Goal: Check status: Check status

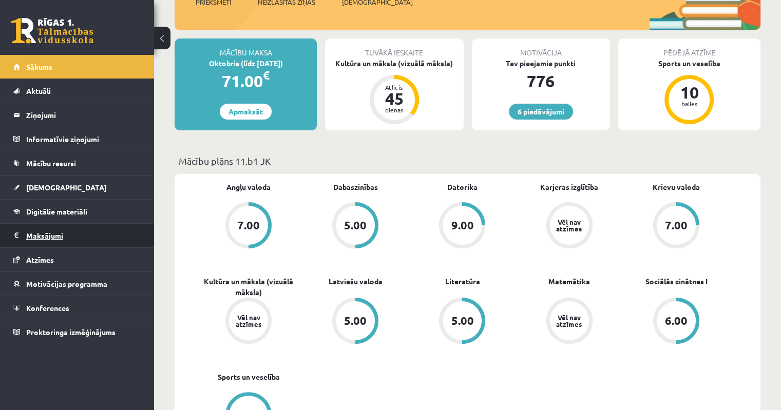
scroll to position [51, 0]
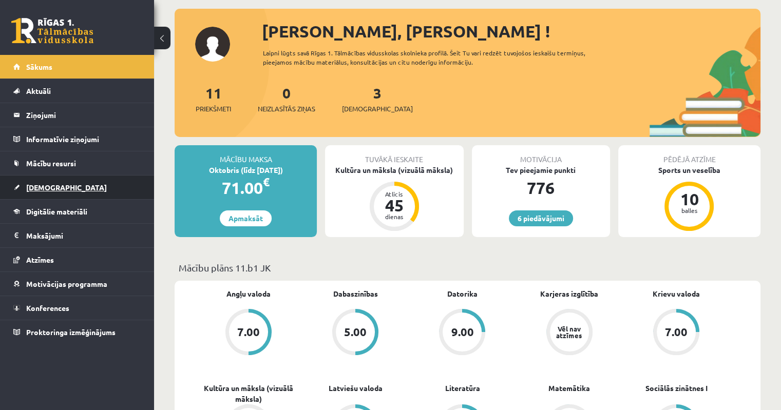
click at [41, 191] on link "[DEMOGRAPHIC_DATA]" at bounding box center [77, 188] width 128 height 24
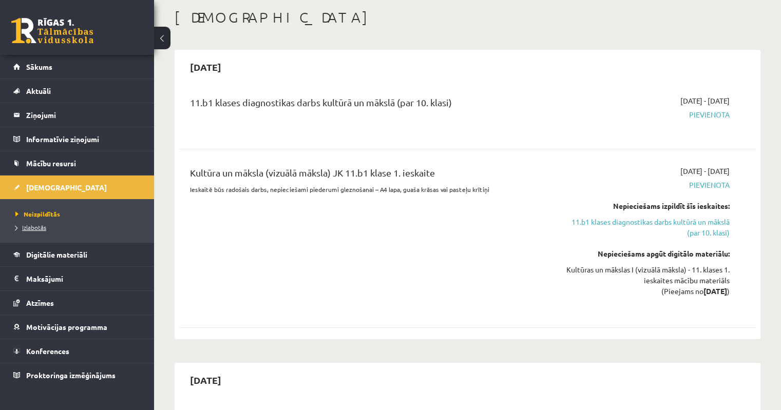
click at [37, 229] on span "Izlabotās" at bounding box center [30, 227] width 31 height 8
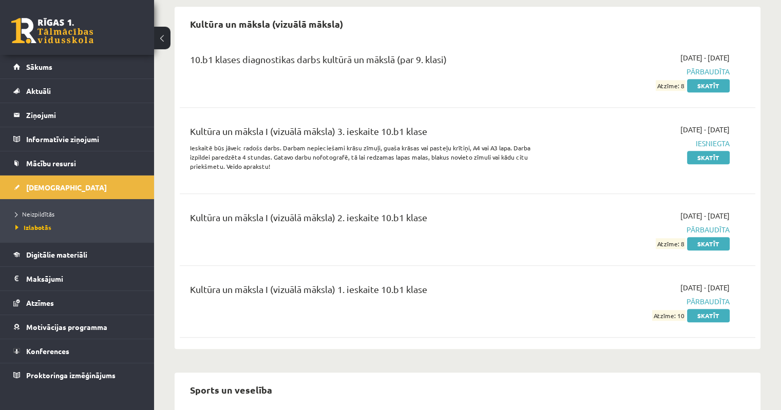
scroll to position [873, 0]
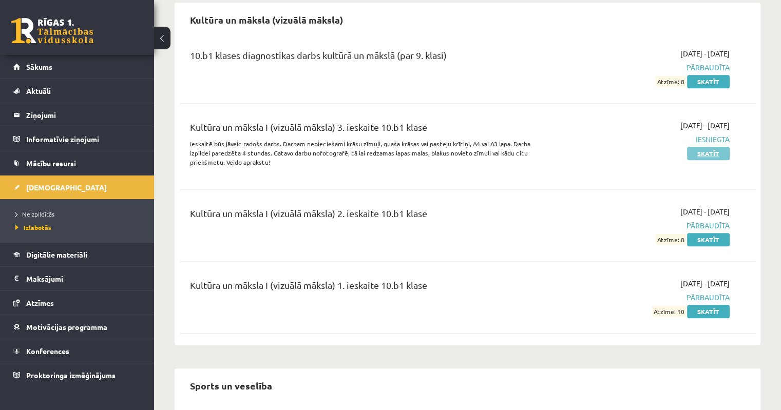
click at [706, 147] on link "Skatīt" at bounding box center [708, 153] width 43 height 13
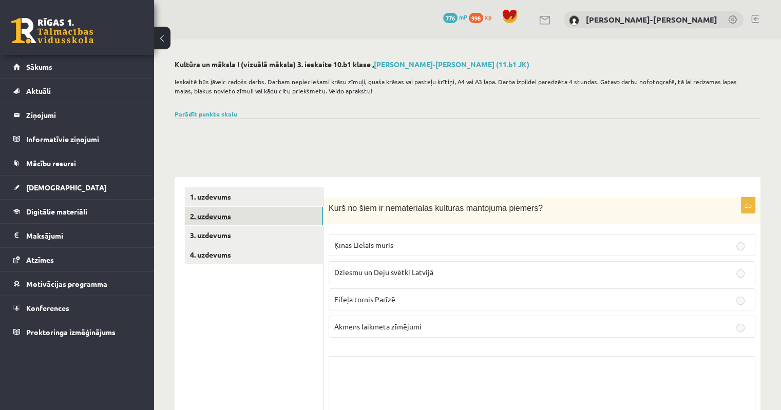
click at [201, 216] on link "2. uzdevums" at bounding box center [254, 216] width 138 height 19
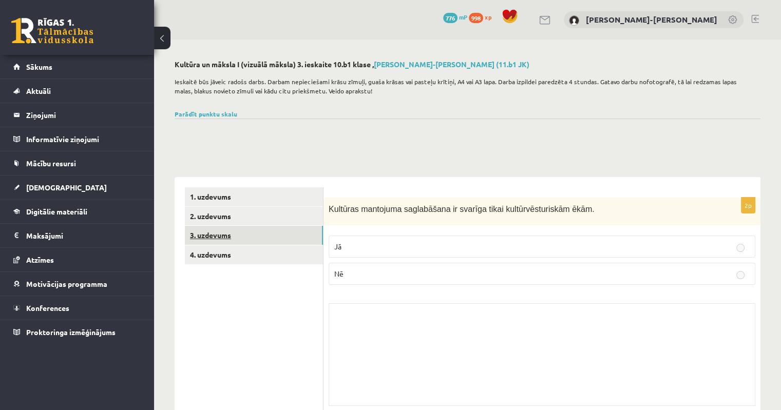
click at [216, 238] on link "3. uzdevums" at bounding box center [254, 235] width 138 height 19
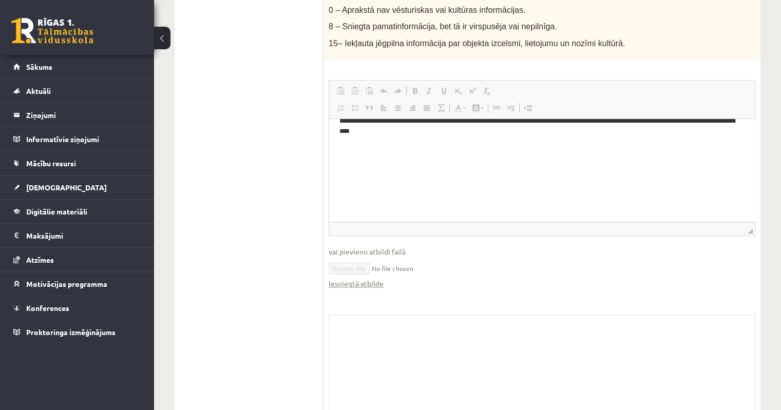
scroll to position [742, 0]
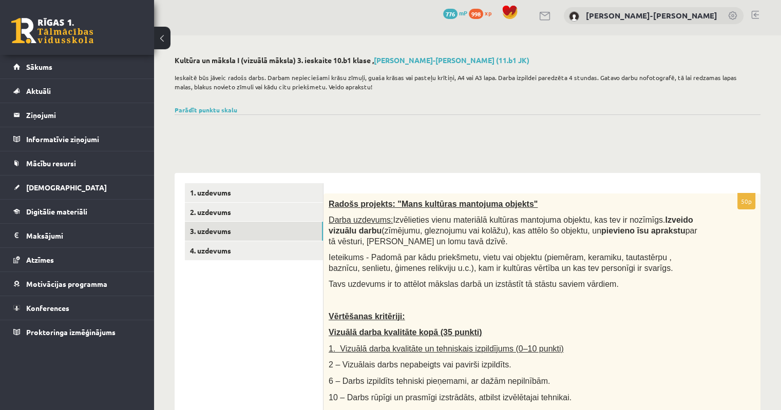
scroll to position [0, 0]
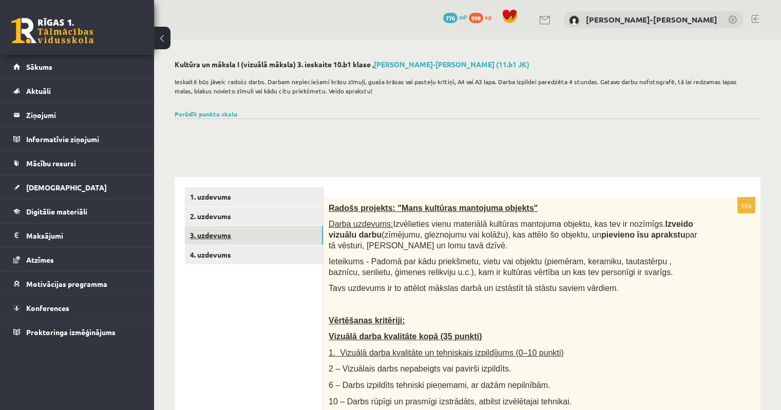
click at [214, 240] on link "3. uzdevums" at bounding box center [254, 235] width 138 height 19
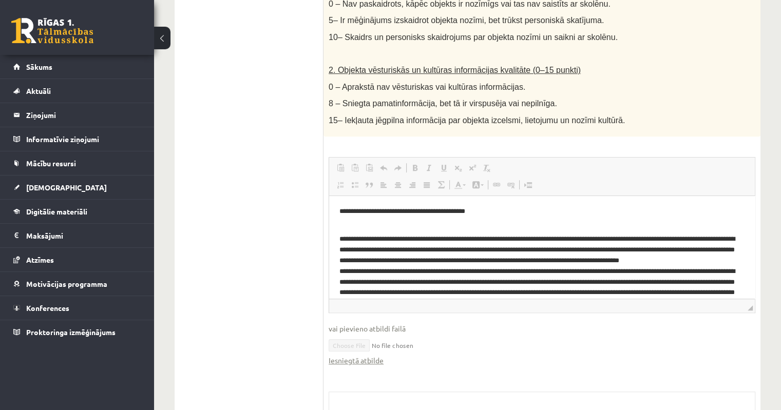
scroll to position [742, 0]
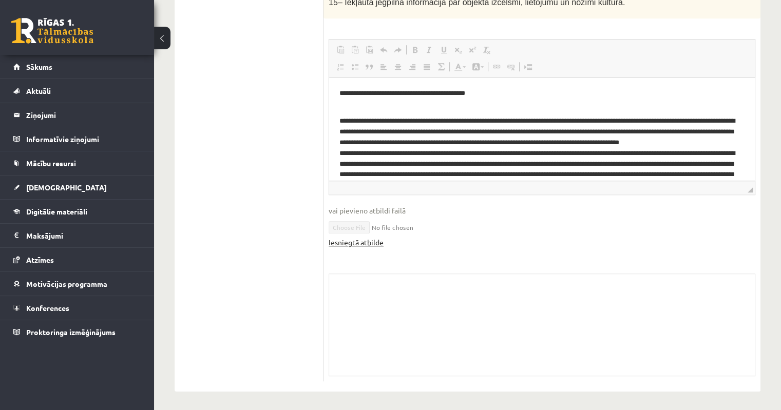
click at [370, 242] on link "Iesniegtā atbilde" at bounding box center [356, 242] width 55 height 11
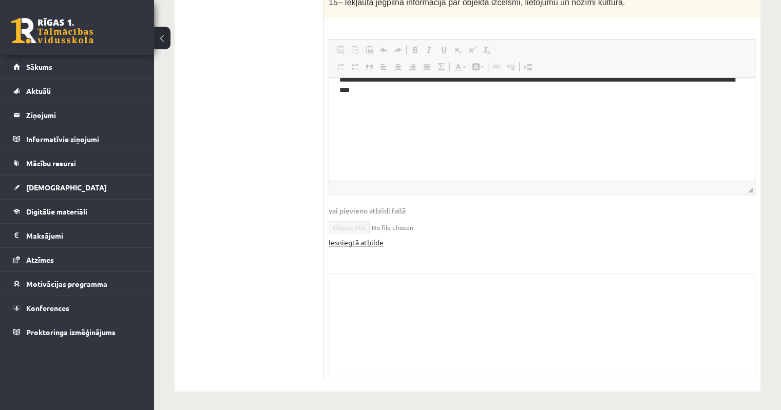
click at [362, 240] on link "Iesniegtā atbilde" at bounding box center [356, 242] width 55 height 11
click at [47, 187] on span "[DEMOGRAPHIC_DATA]" at bounding box center [66, 187] width 81 height 9
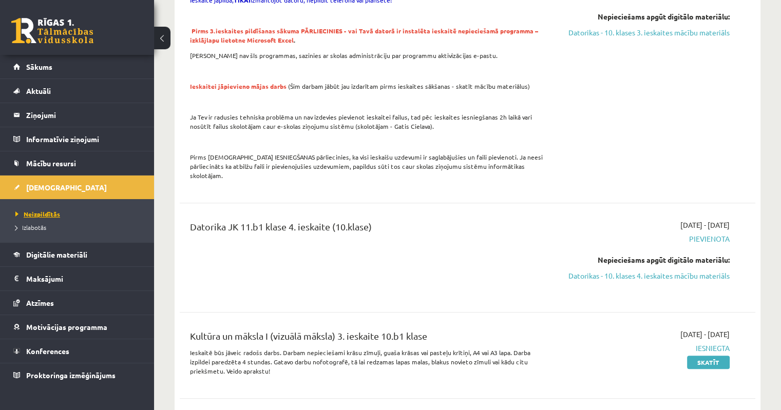
click at [41, 211] on span "Neizpildītās" at bounding box center [37, 214] width 45 height 8
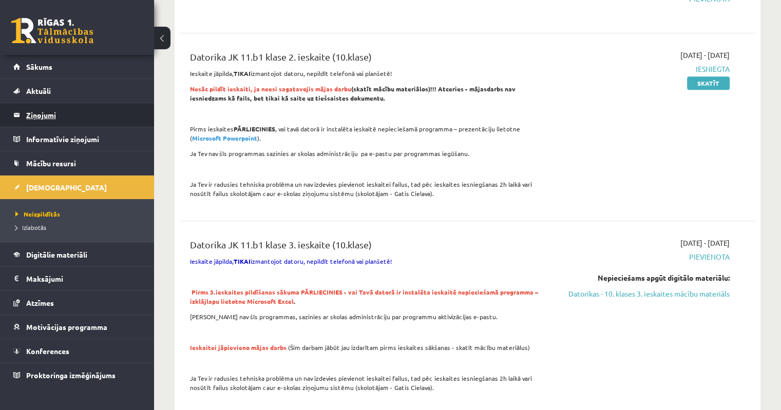
scroll to position [382, 0]
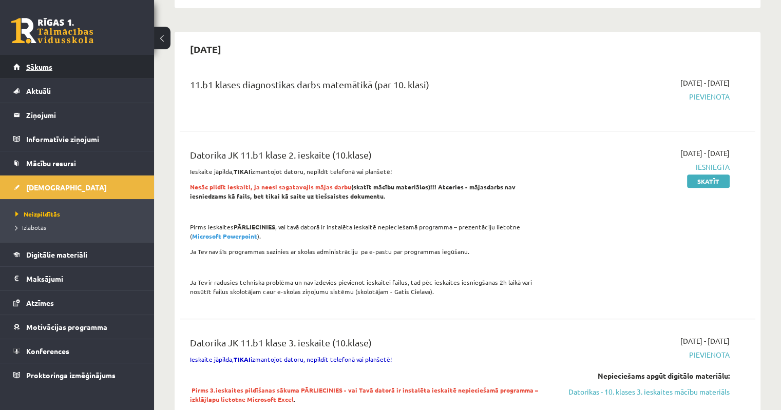
click at [38, 67] on span "Sākums" at bounding box center [39, 66] width 26 height 9
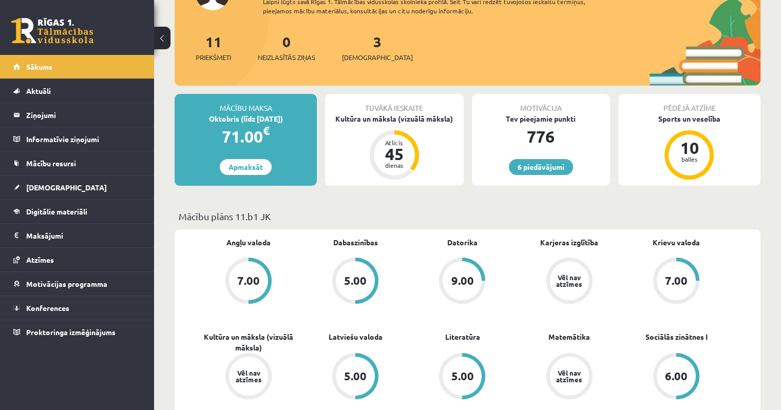
scroll to position [257, 0]
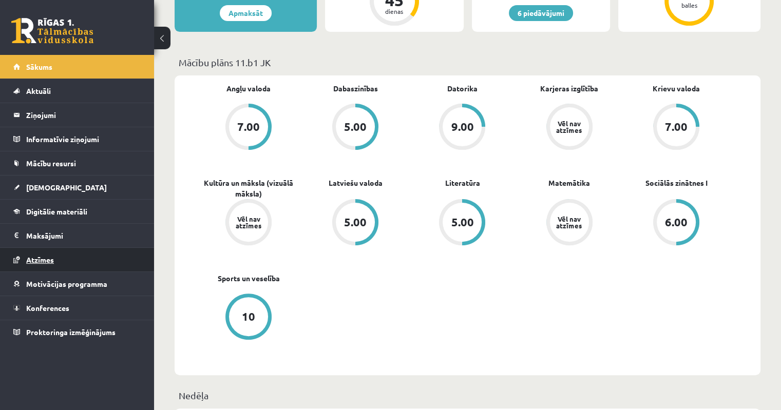
click at [45, 262] on span "Atzīmes" at bounding box center [40, 259] width 28 height 9
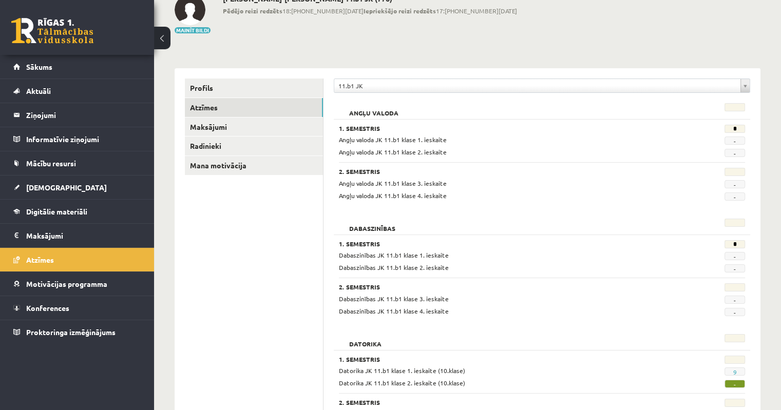
scroll to position [63, 0]
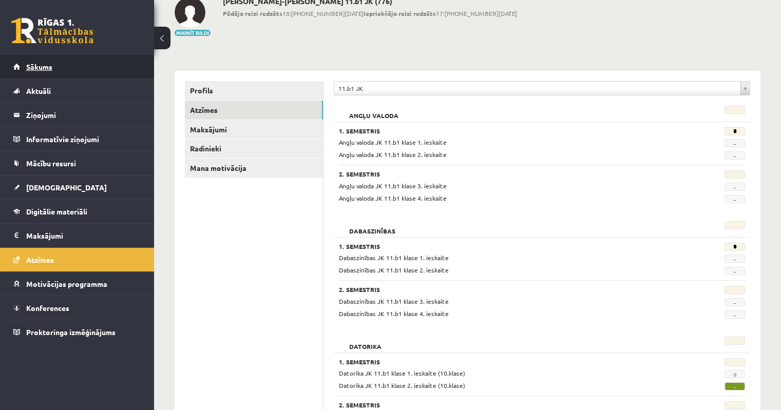
click at [39, 73] on link "Sākums" at bounding box center [77, 67] width 128 height 24
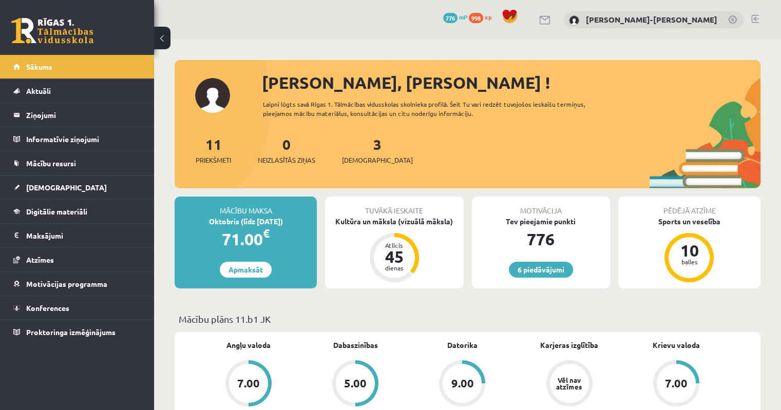
click at [760, 19] on div "6 Dāvanas 776 mP 998 xp Martins Frīdenbergs-Tomašs" at bounding box center [467, 20] width 627 height 40
click at [757, 18] on link at bounding box center [755, 19] width 8 height 8
